Goal: Information Seeking & Learning: Learn about a topic

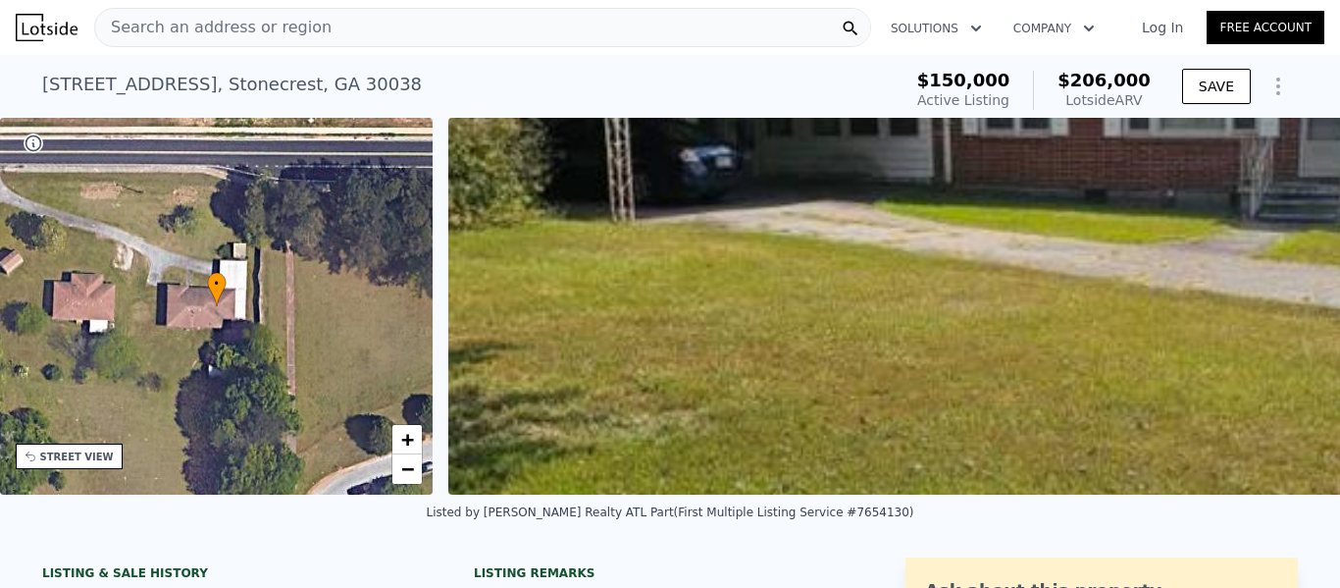
scroll to position [55, 0]
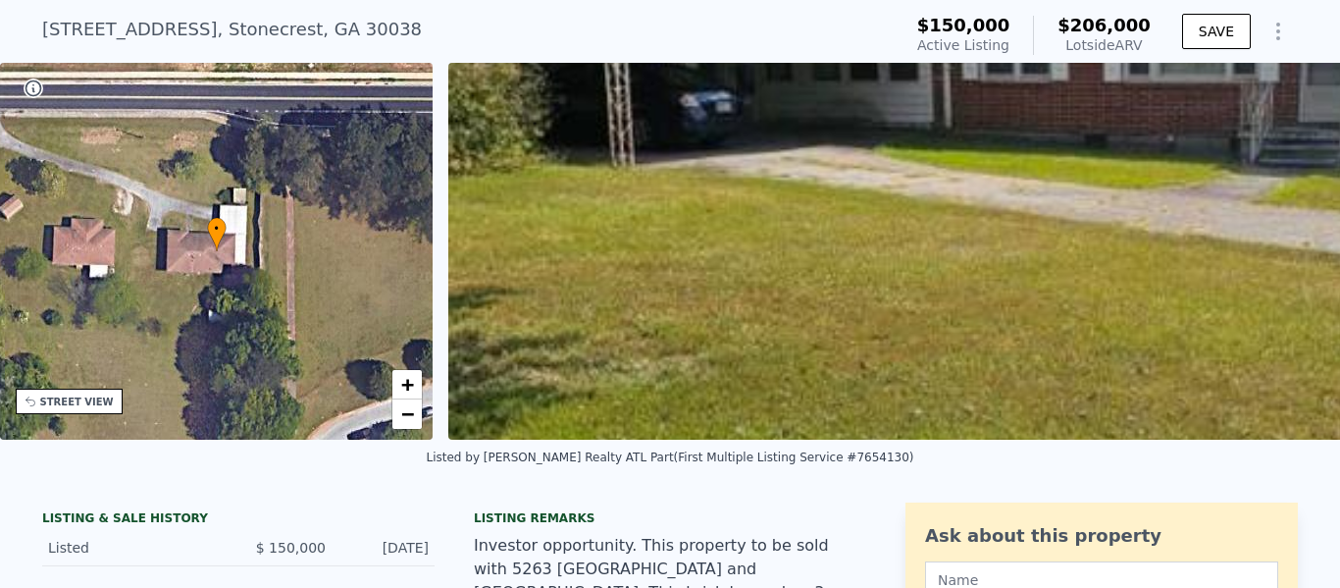
click at [468, 42] on div "[STREET_ADDRESS] Active at $150k (~ARV $206k )" at bounding box center [467, 35] width 851 height 55
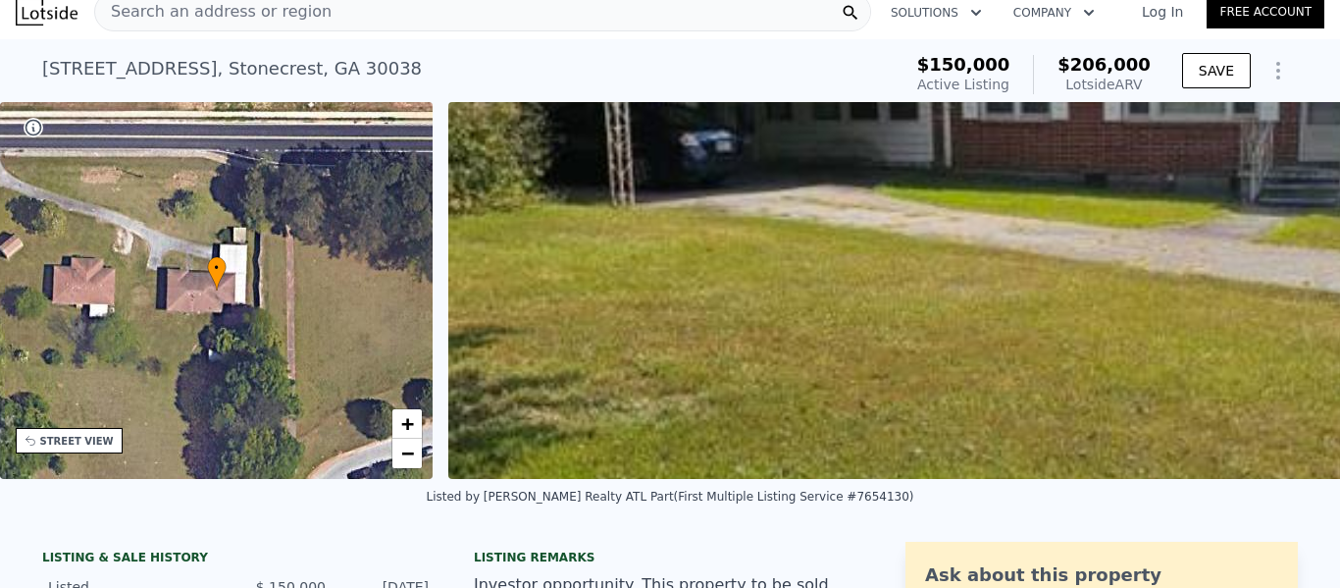
scroll to position [0, 0]
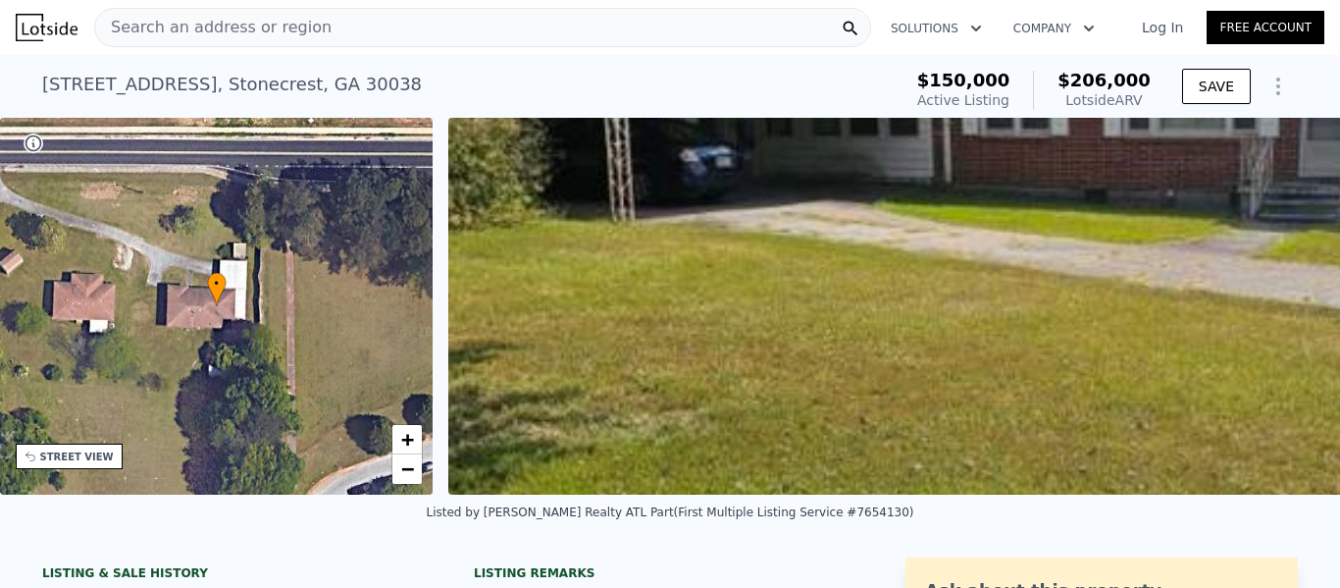
click at [310, 18] on div "Search an address or region" at bounding box center [482, 27] width 777 height 39
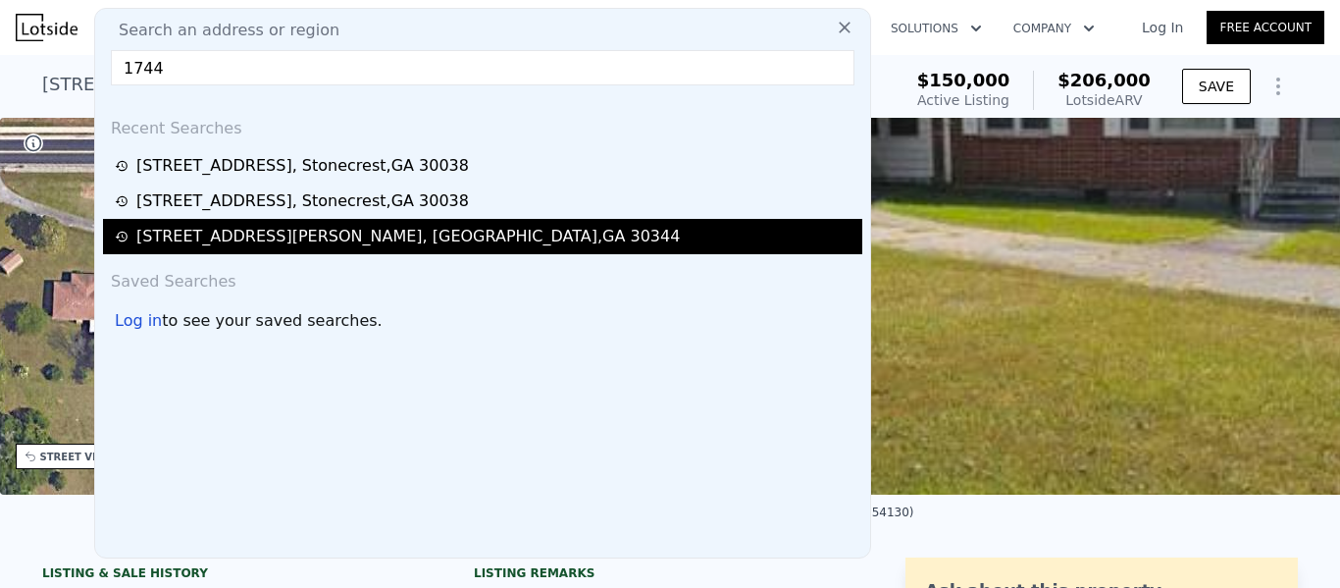
type input "1744"
click at [312, 232] on div "[STREET_ADDRESS][PERSON_NAME]" at bounding box center [407, 237] width 543 height 24
type input "2"
type input "1196"
type input "1900"
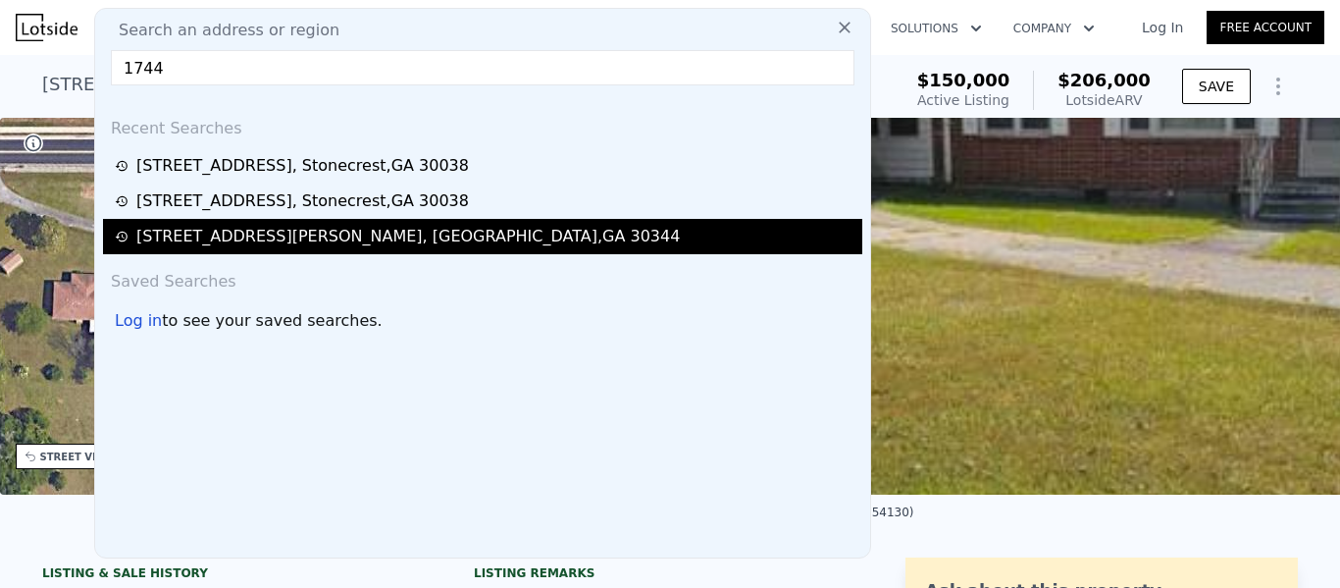
type input "6795.36"
type input "12022.56"
type input "$ 270,000"
type input "5"
type input "$ 30,002"
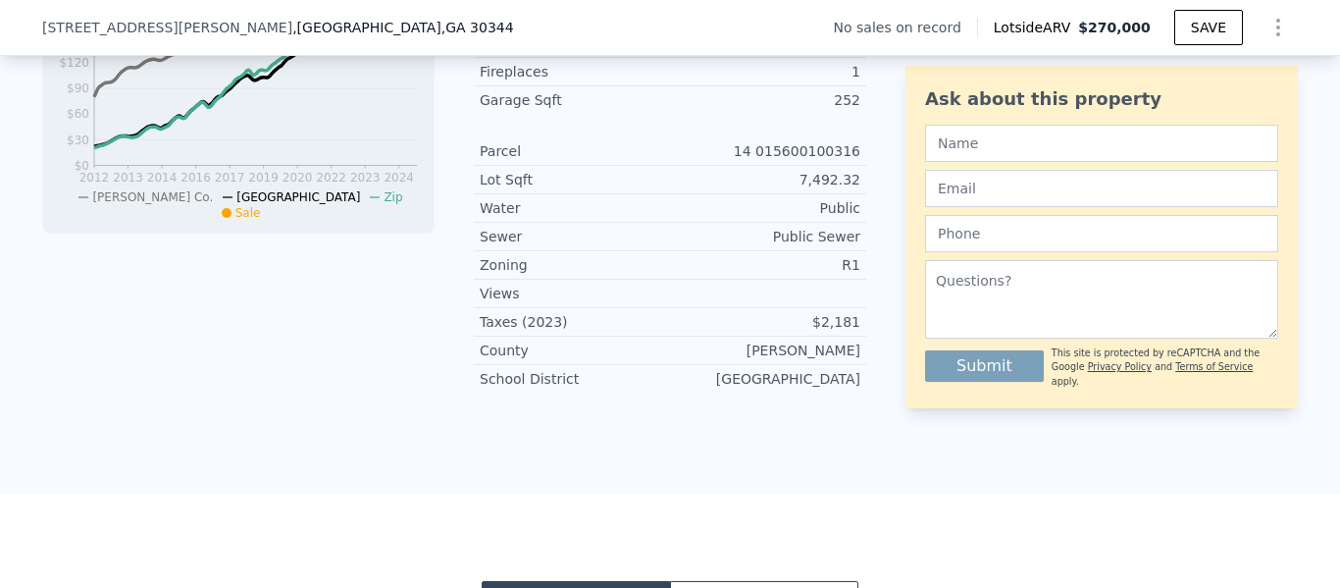
scroll to position [792, 0]
